Goal: Task Accomplishment & Management: Manage account settings

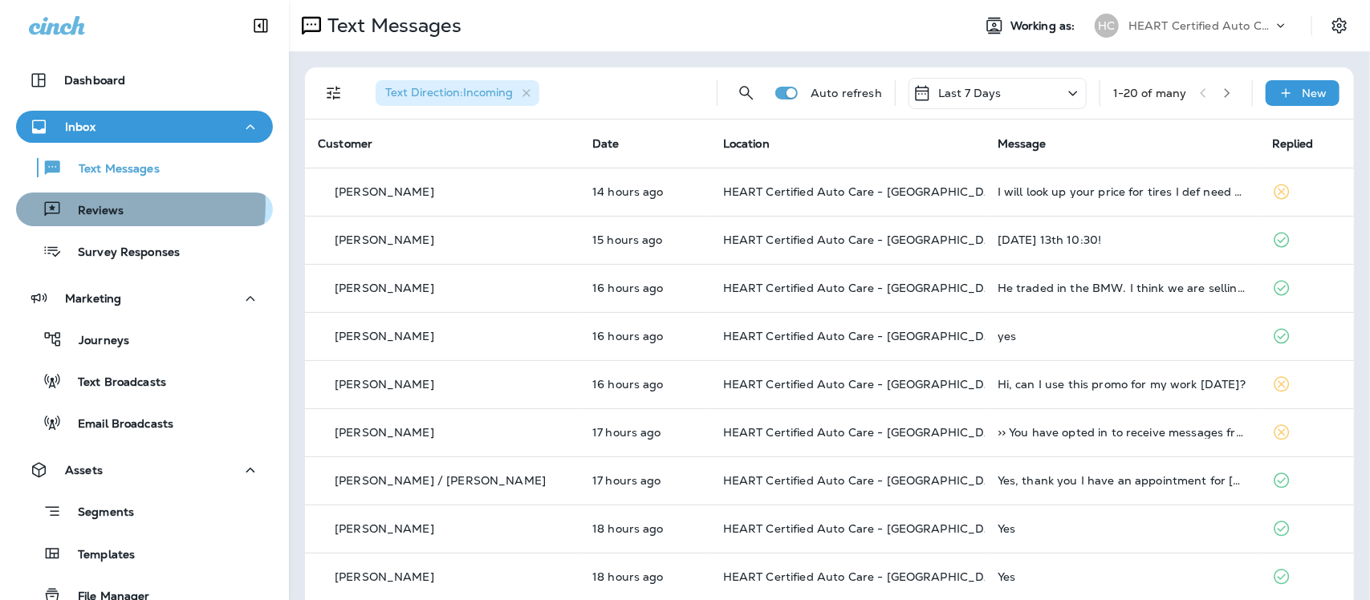
click at [114, 205] on p "Reviews" at bounding box center [93, 211] width 62 height 15
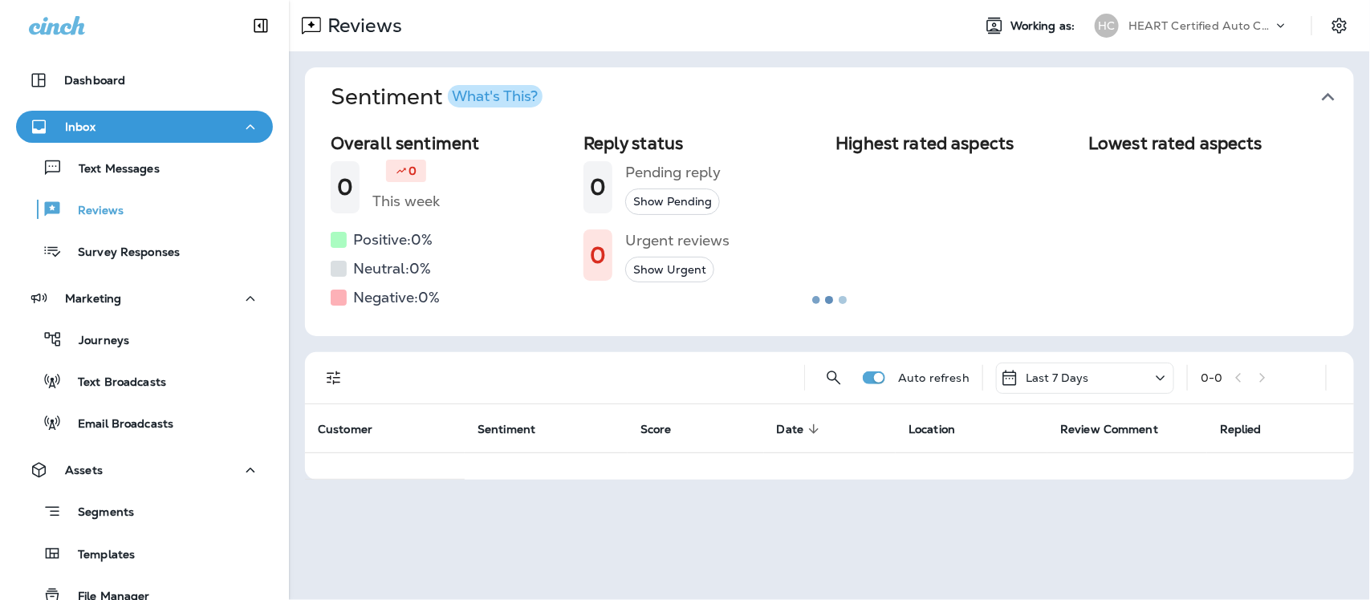
click at [1324, 94] on div at bounding box center [829, 300] width 1078 height 597
click at [136, 162] on p "Text Messages" at bounding box center [111, 169] width 97 height 15
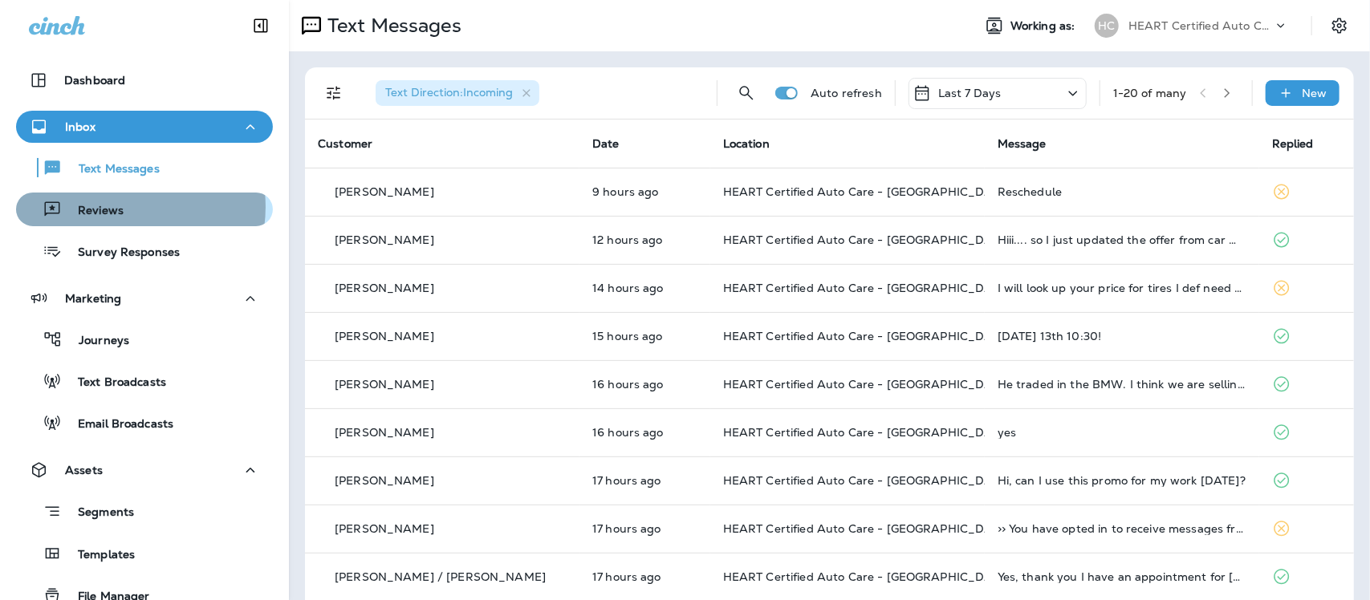
click at [117, 207] on p "Reviews" at bounding box center [93, 211] width 62 height 15
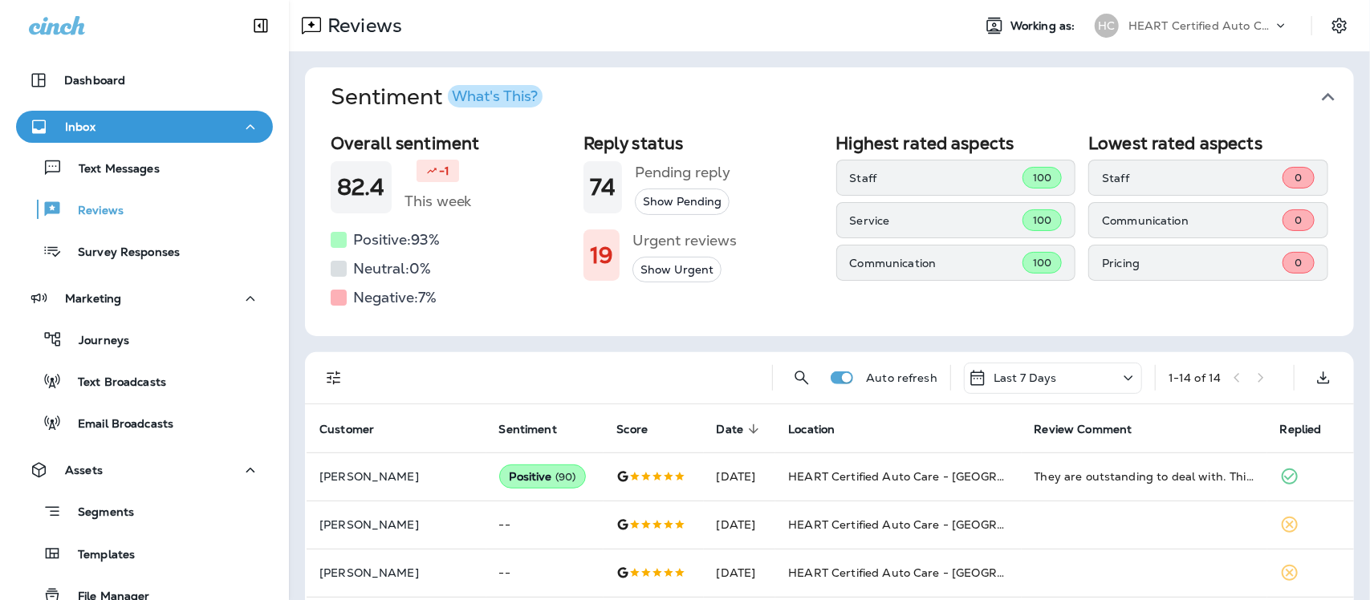
click at [1315, 92] on icon "button" at bounding box center [1328, 97] width 26 height 26
